Goal: Information Seeking & Learning: Learn about a topic

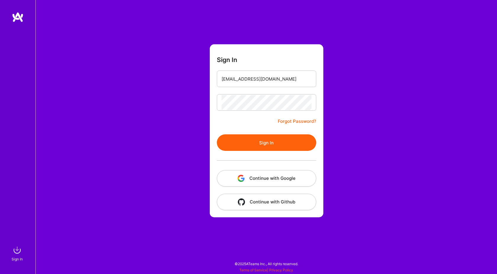
click at [268, 82] on input "[EMAIL_ADDRESS][DOMAIN_NAME]" at bounding box center [266, 79] width 90 height 15
click at [255, 145] on button "Sign In" at bounding box center [266, 142] width 99 height 17
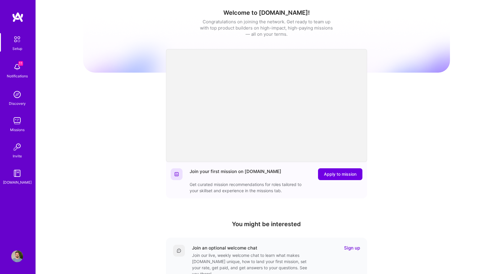
click at [16, 123] on img at bounding box center [17, 121] width 12 height 12
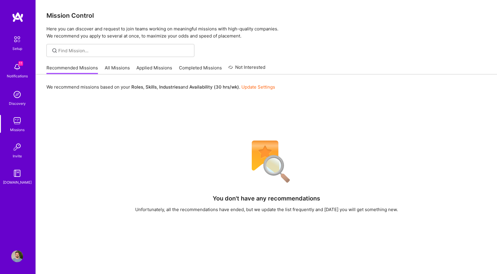
click at [111, 73] on link "All Missions" at bounding box center [117, 70] width 25 height 10
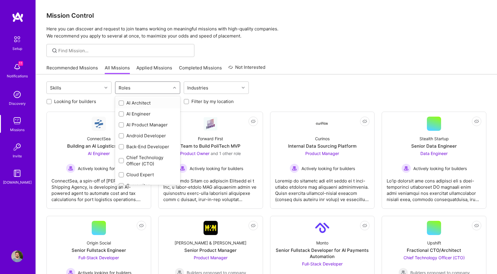
click at [164, 91] on div "Roles" at bounding box center [142, 88] width 55 height 12
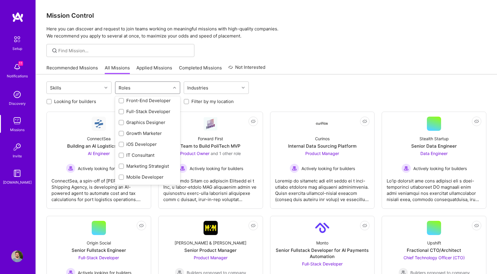
scroll to position [148, 0]
click at [143, 120] on div "Graphics Designer" at bounding box center [148, 120] width 58 height 6
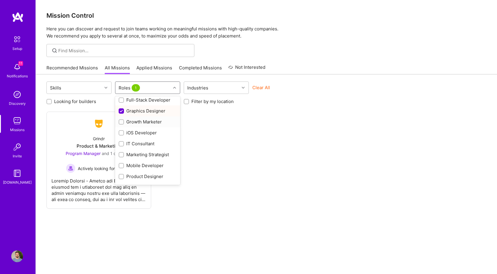
scroll to position [156, 0]
click at [150, 112] on div "Graphics Designer" at bounding box center [148, 113] width 58 height 6
checkbox input "false"
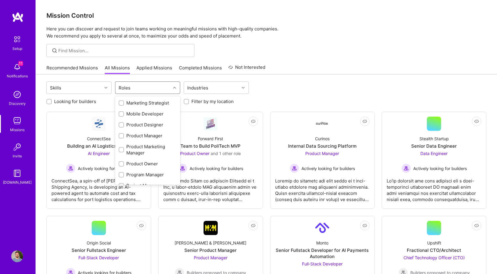
scroll to position [219, 0]
click at [148, 114] on div "Product Designer" at bounding box center [148, 115] width 58 height 6
checkbox input "true"
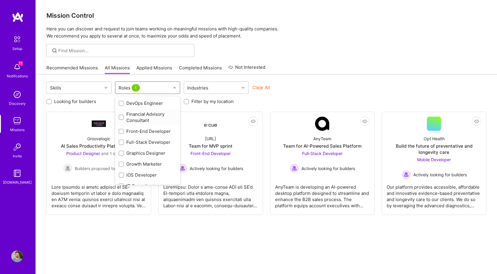
scroll to position [116, 0]
click at [153, 132] on div "Front-End Developer" at bounding box center [148, 131] width 58 height 6
checkbox input "true"
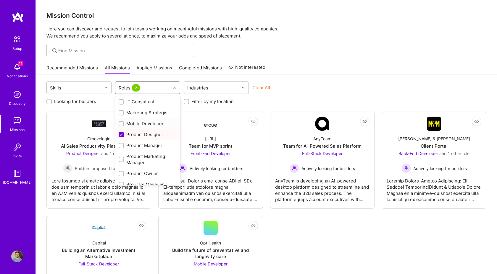
scroll to position [200, 0]
click at [153, 112] on div "Marketing Strategist" at bounding box center [148, 112] width 58 height 6
checkbox input "true"
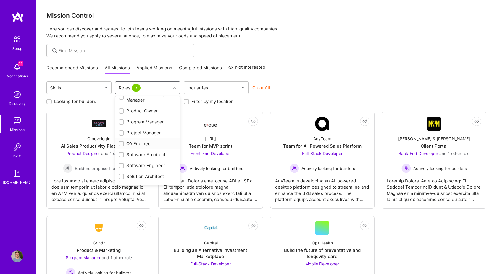
scroll to position [271, 0]
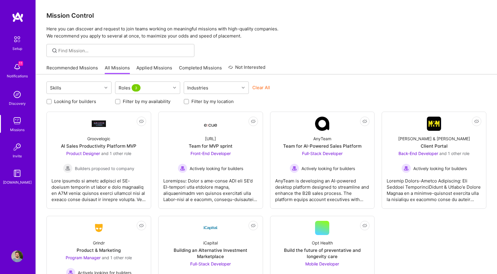
click at [292, 68] on div "Recommended Missions All Missions Applied Missions Completed Missions Not Inter…" at bounding box center [265, 67] width 439 height 13
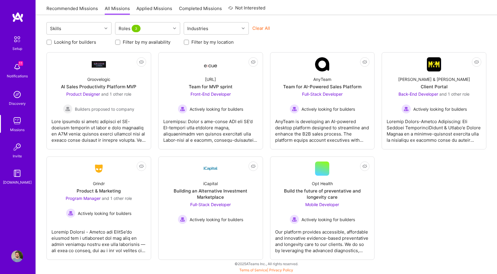
scroll to position [59, 0]
click at [217, 202] on span "Full-Stack Developer" at bounding box center [210, 204] width 40 height 5
